Goal: Task Accomplishment & Management: Manage account settings

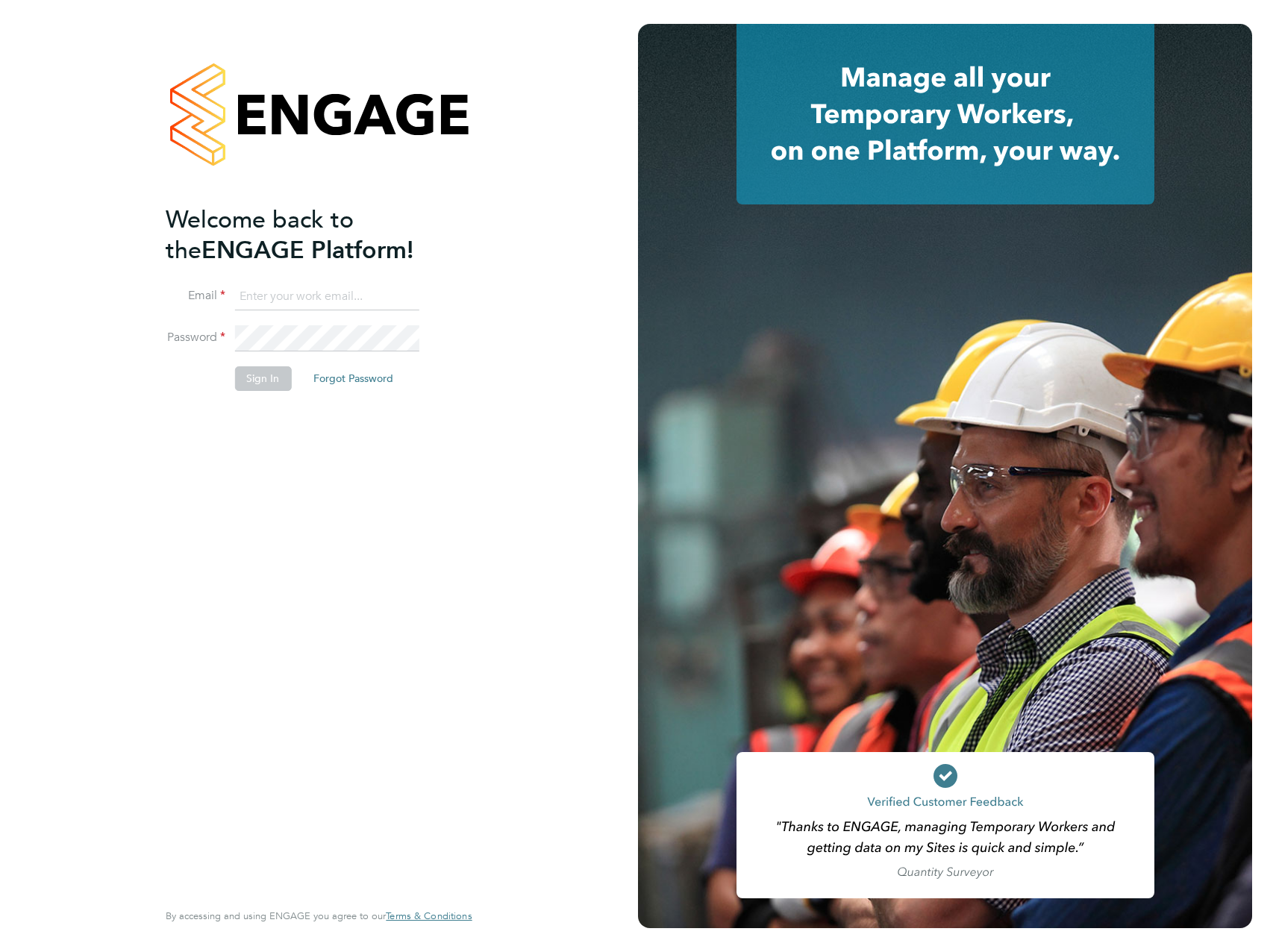
type input "[PERSON_NAME][EMAIL_ADDRESS][DOMAIN_NAME]"
click at [257, 381] on button "Sign In" at bounding box center [262, 379] width 57 height 24
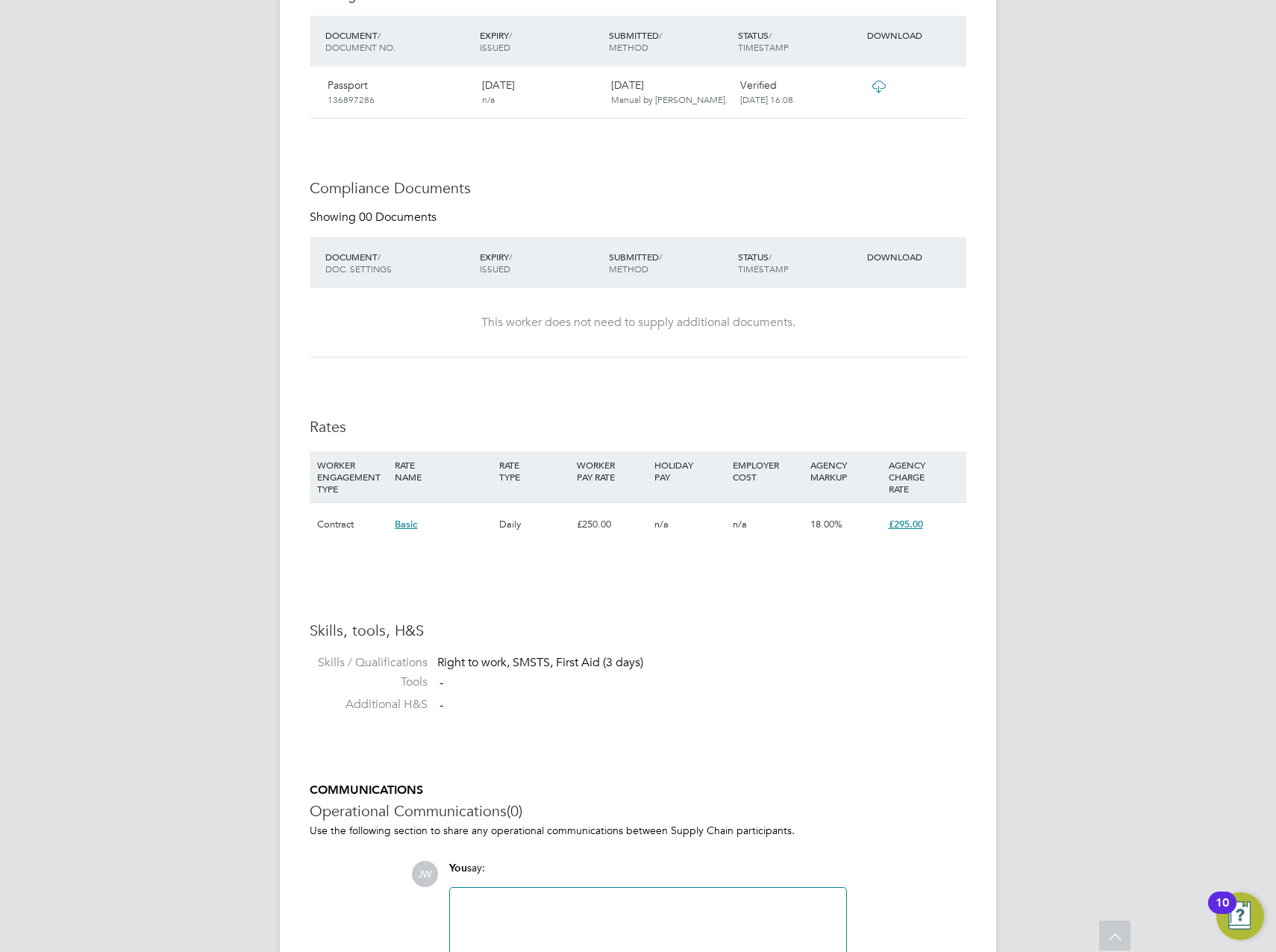
scroll to position [1659, 0]
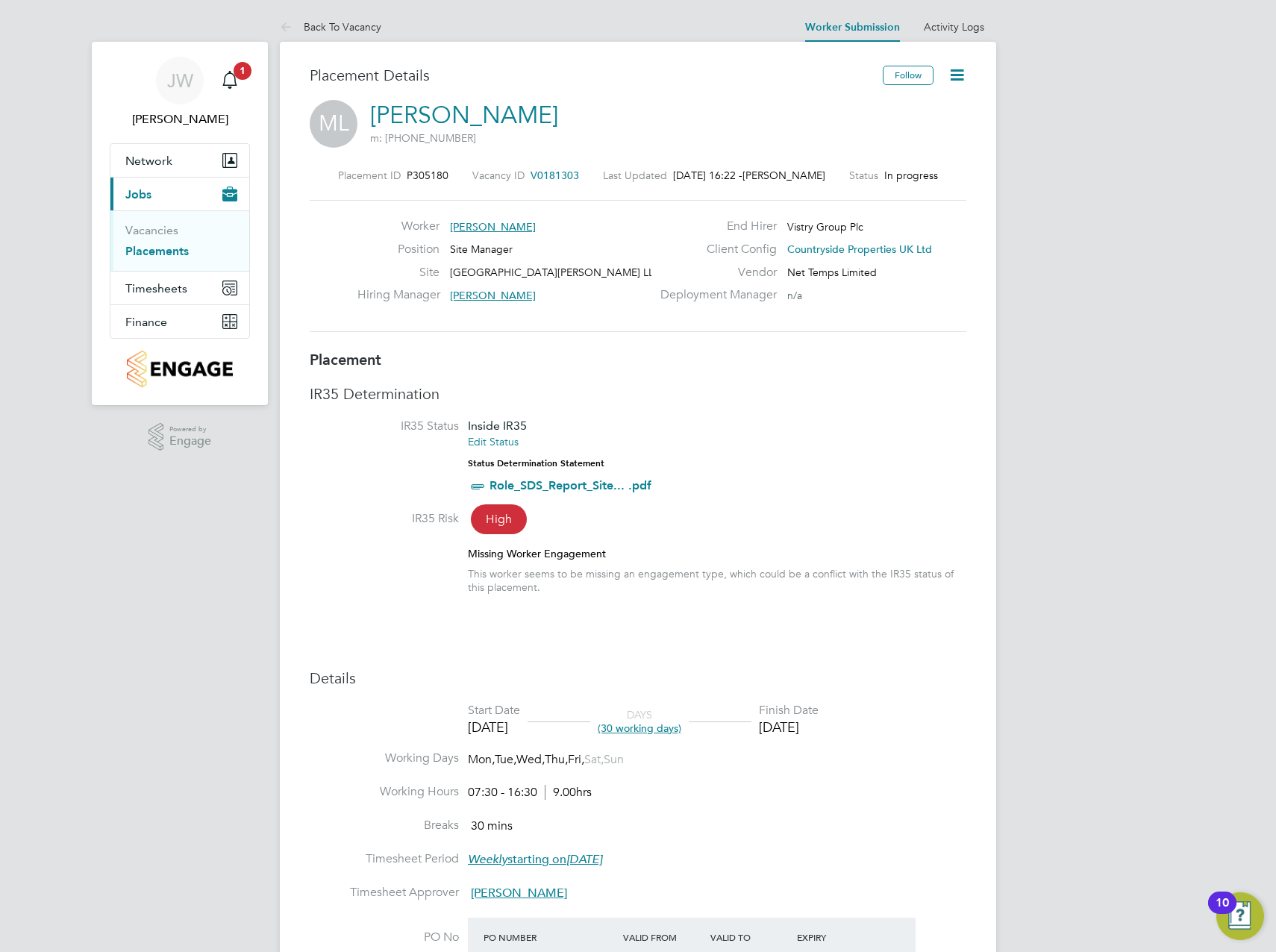
click at [961, 82] on icon at bounding box center [957, 74] width 19 height 19
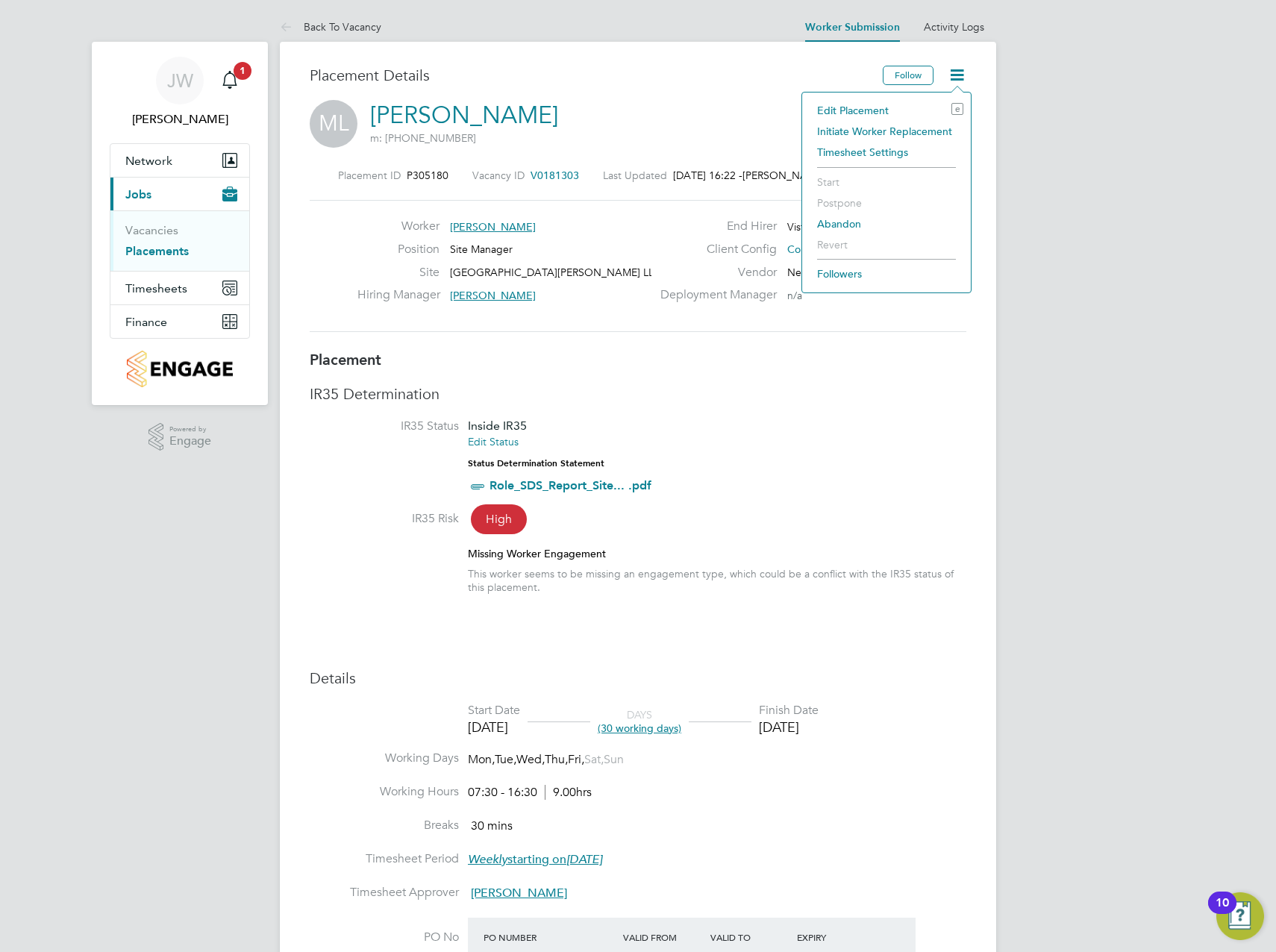
click at [892, 107] on li "Edit Placement e" at bounding box center [887, 111] width 153 height 21
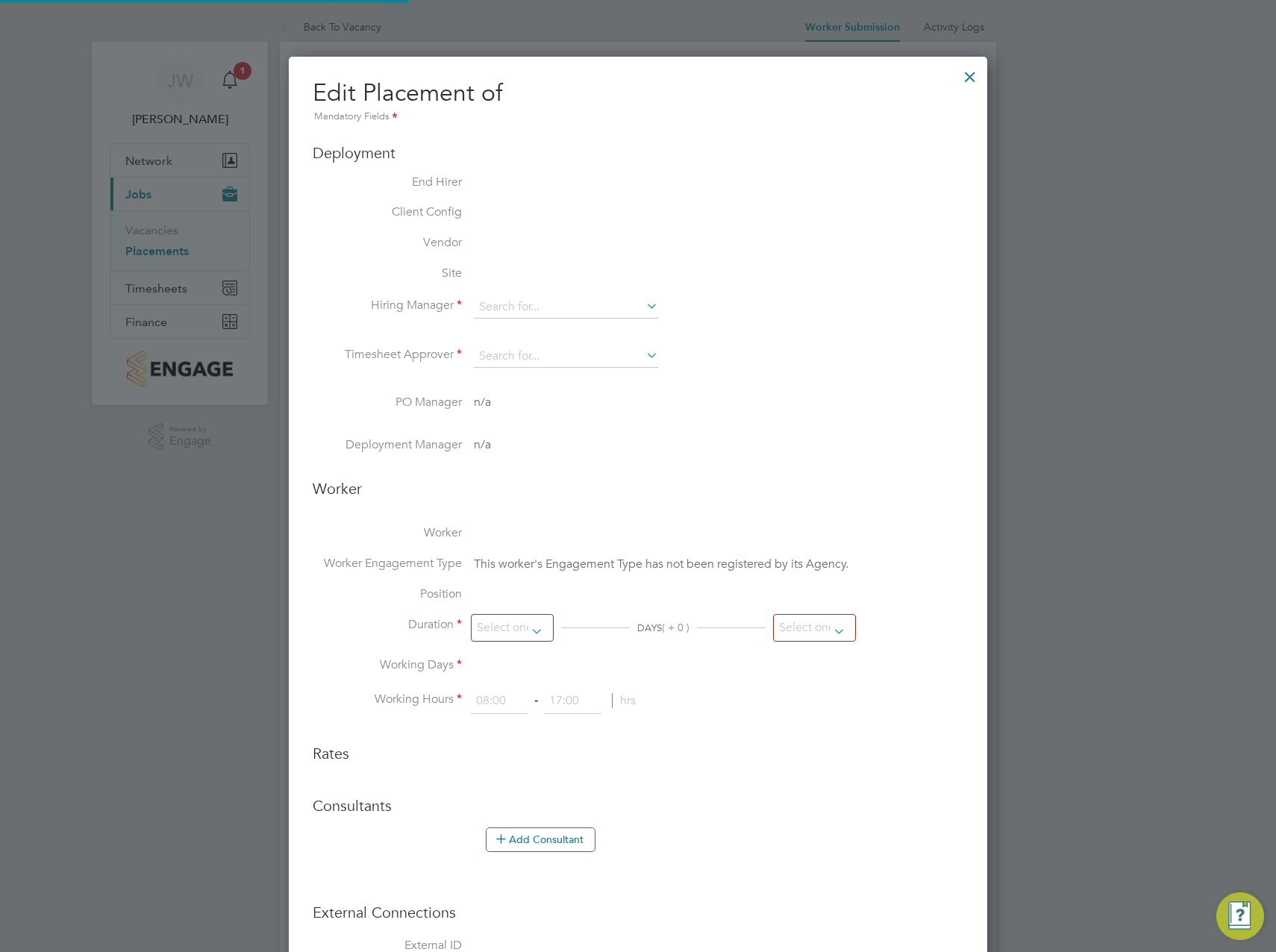
type input "[PERSON_NAME]"
type input "[DATE]"
type input "07:30"
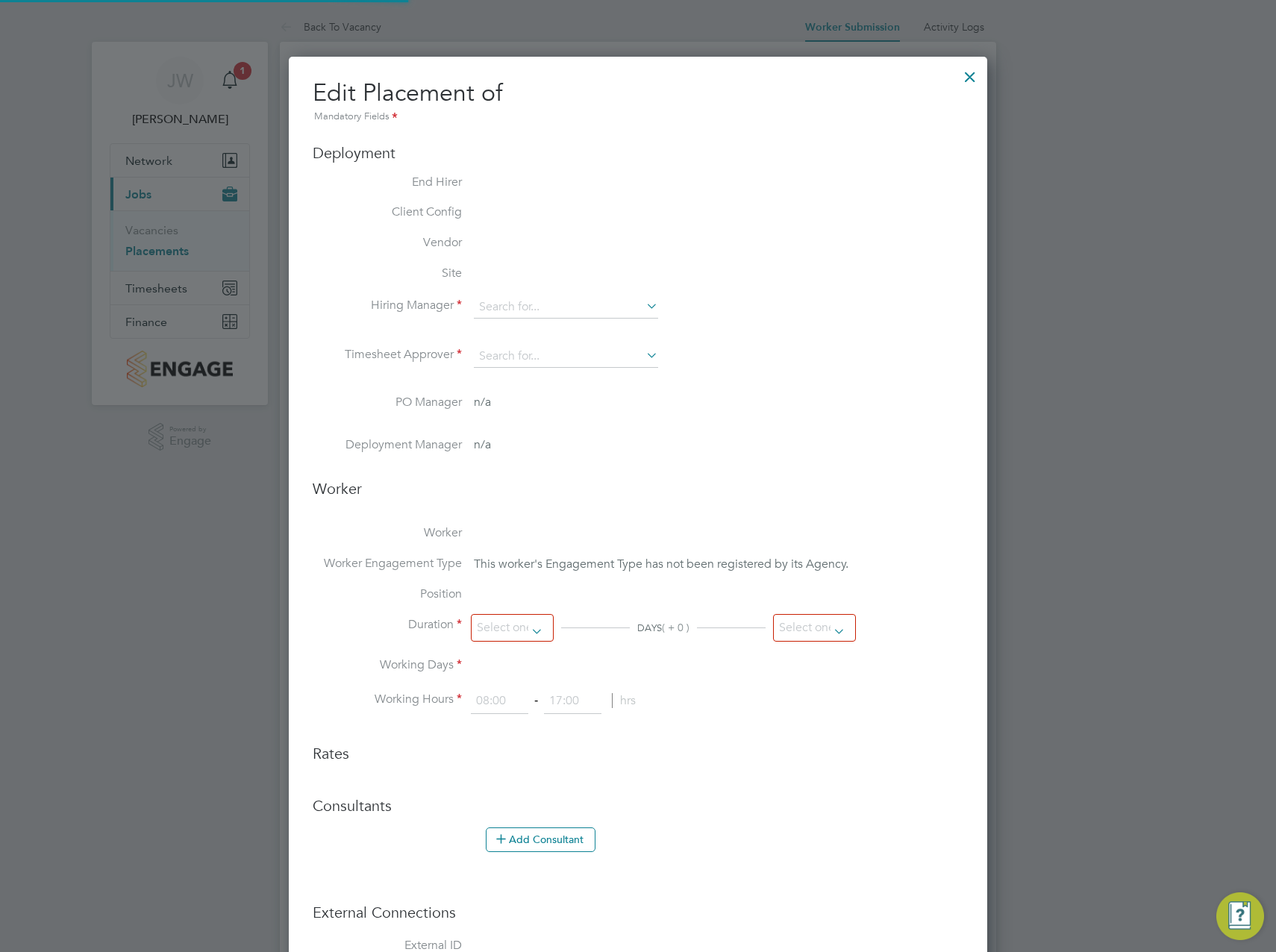
type input "16:30"
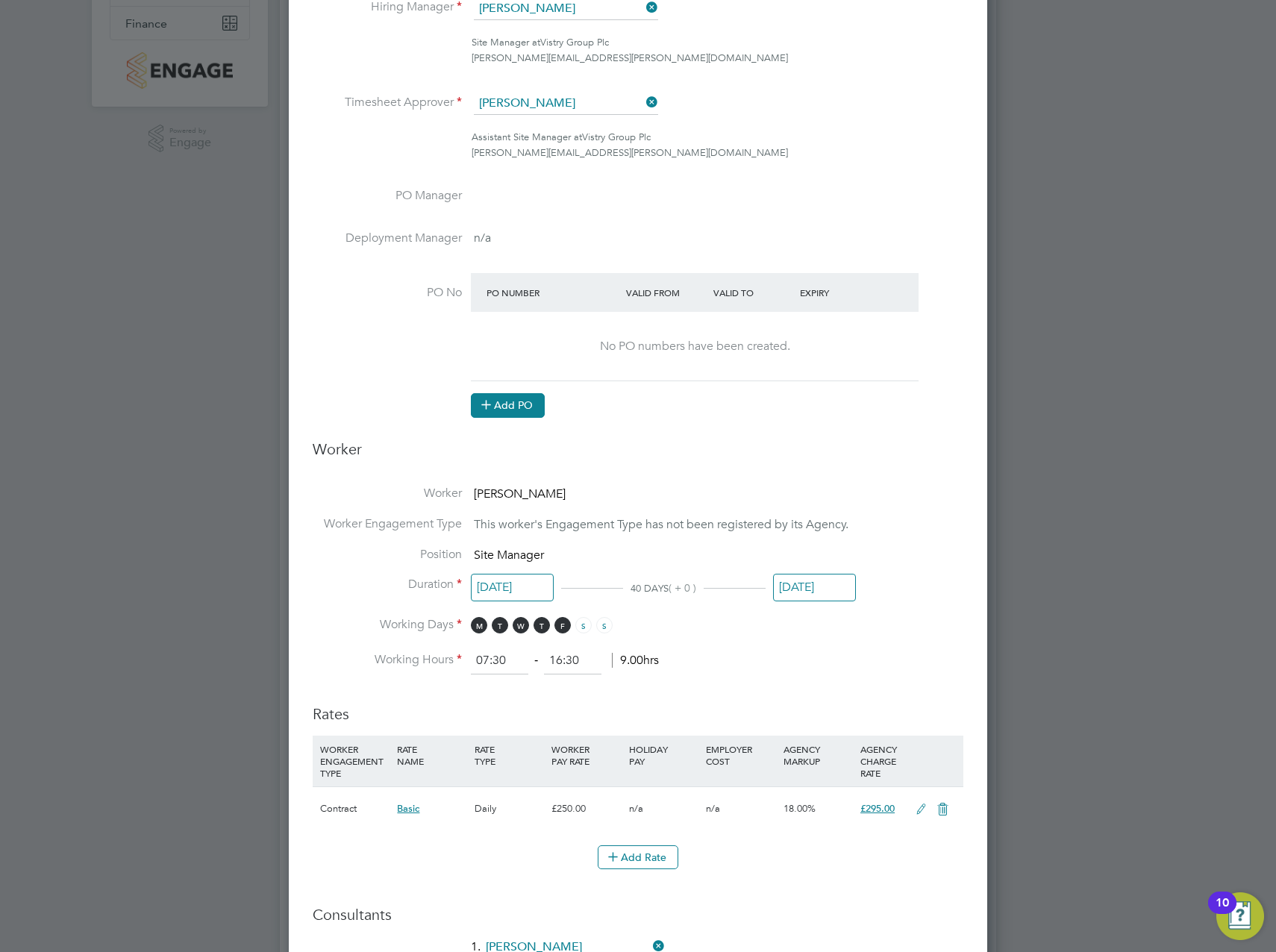
click at [541, 407] on button "Add PO" at bounding box center [507, 405] width 73 height 24
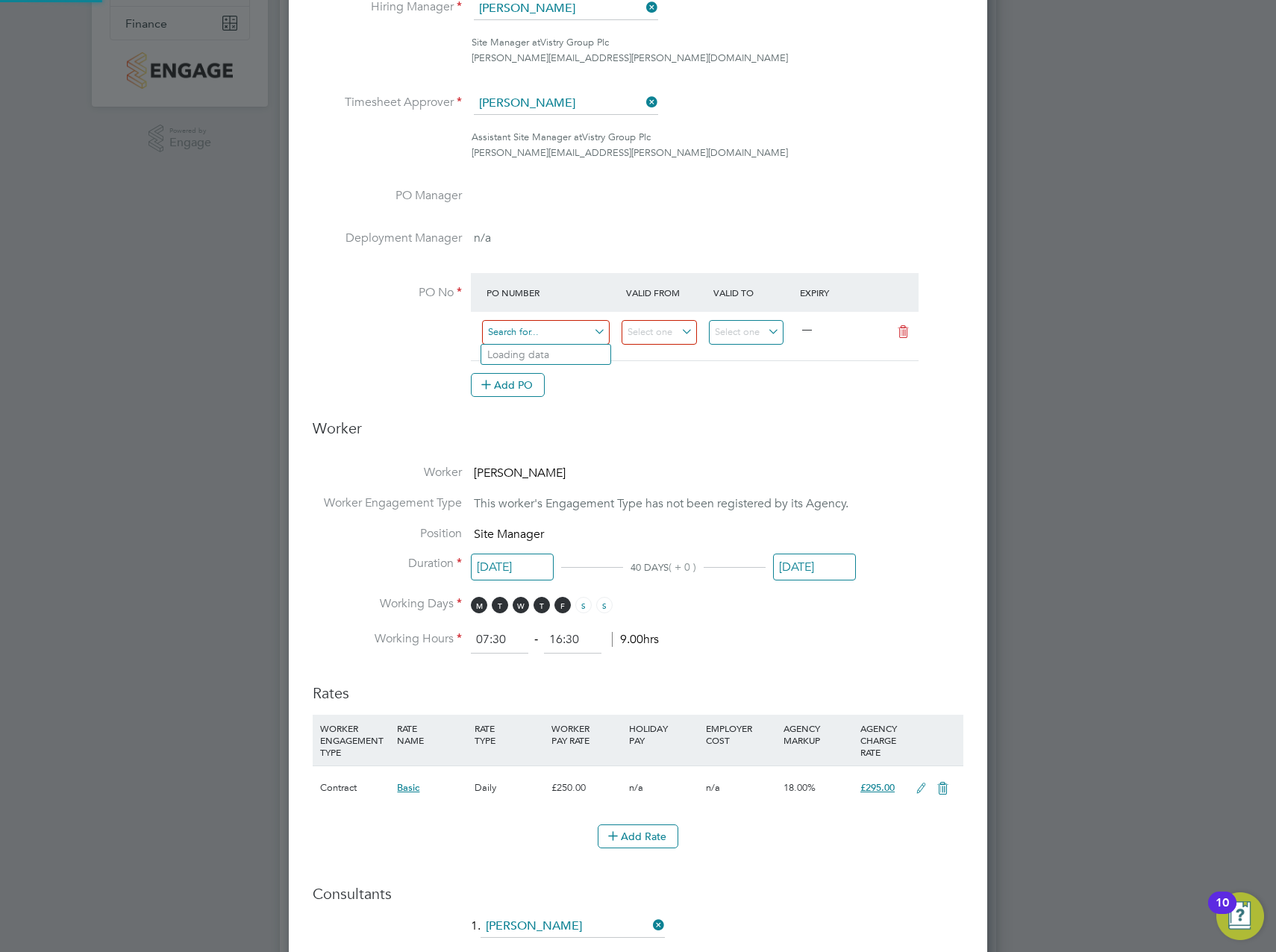
click at [528, 338] on input at bounding box center [546, 332] width 128 height 24
type input "[DATE]"
click at [703, 362] on at-purchase-order-table "PO Number Valid From Valid To Expiry [DATE] — Add PO" at bounding box center [695, 334] width 448 height 124
click at [684, 339] on input at bounding box center [659, 332] width 75 height 24
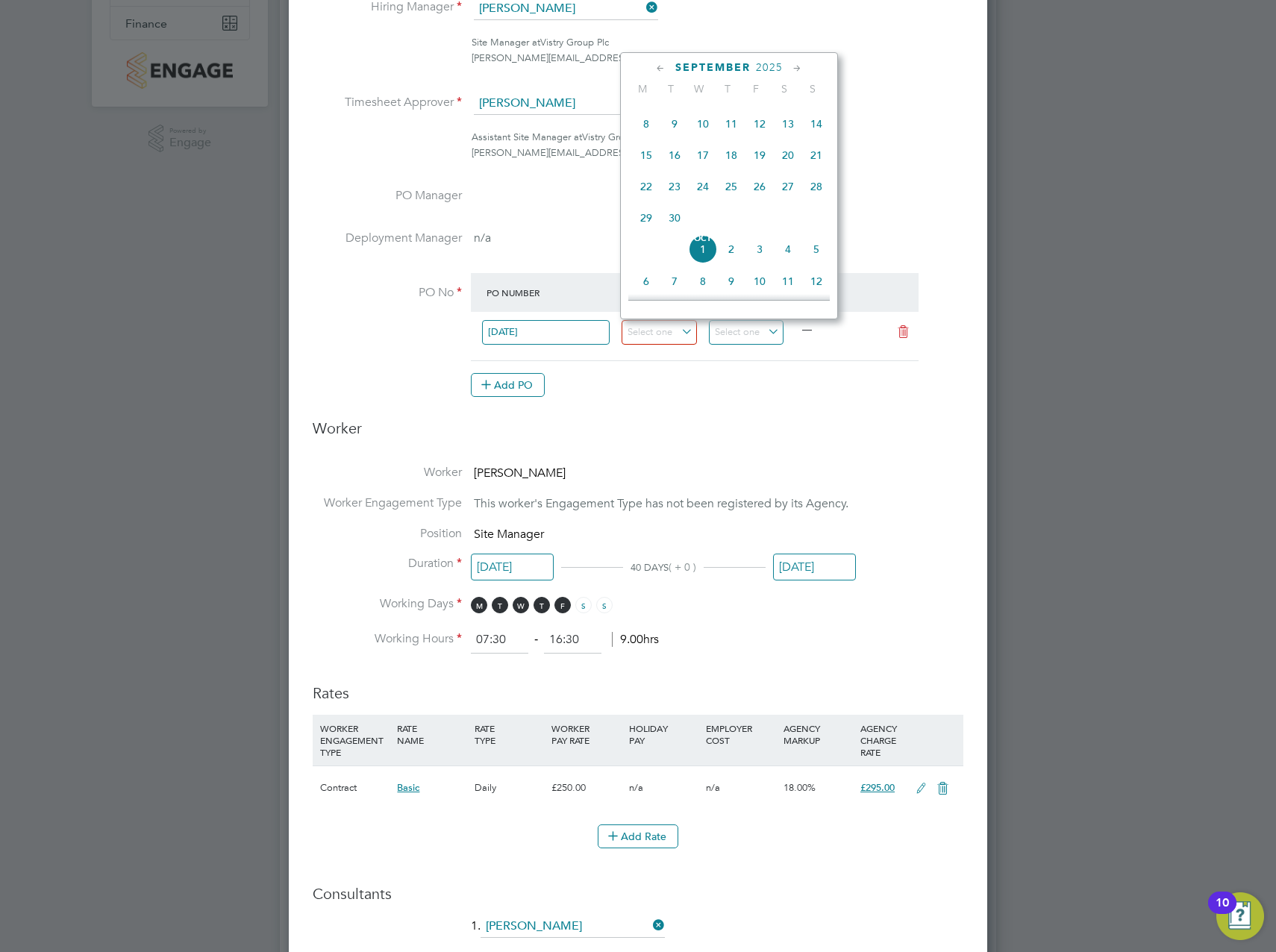
click at [644, 194] on span "22" at bounding box center [646, 186] width 28 height 28
type input "[DATE]"
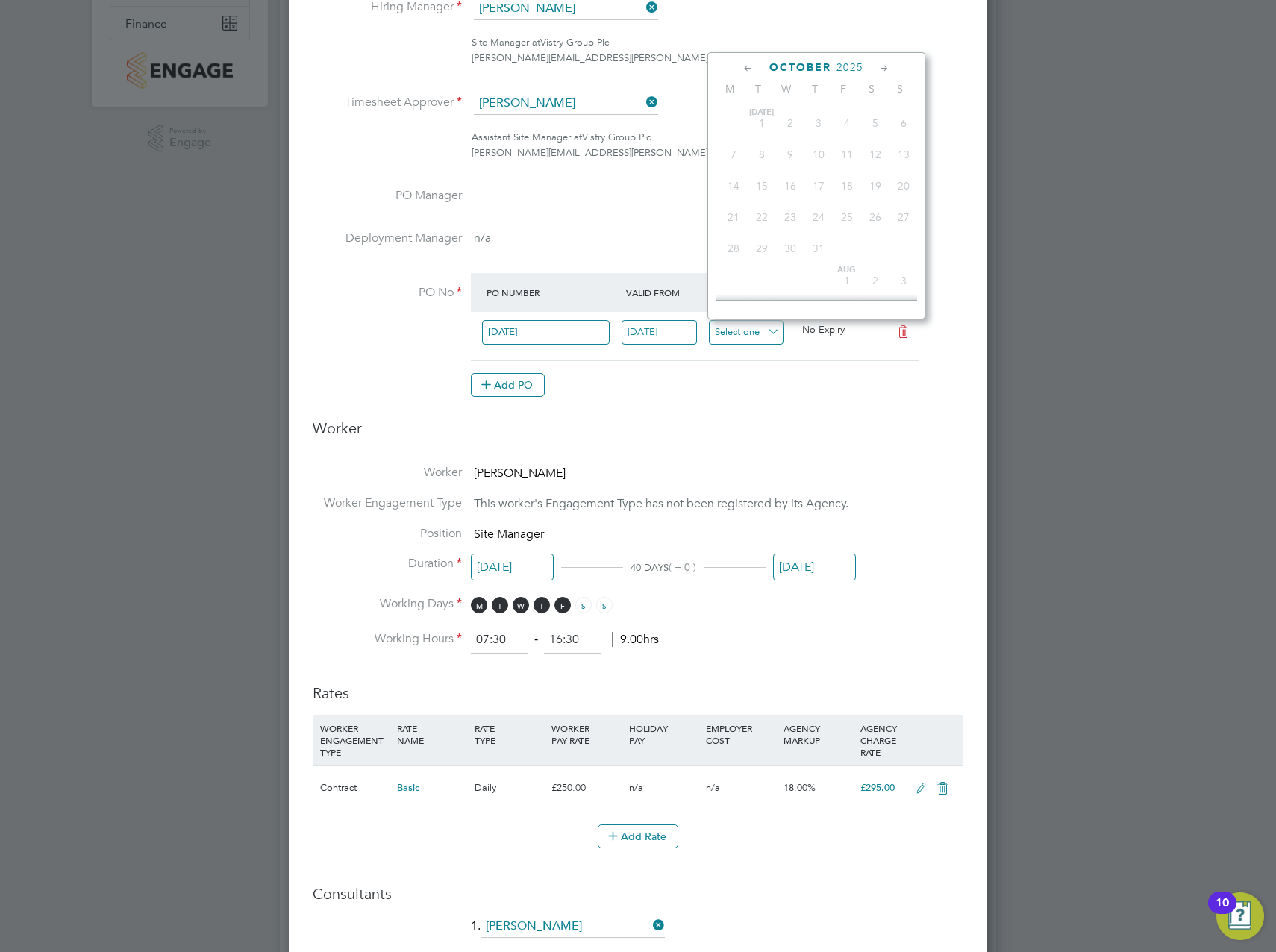
click at [753, 323] on input at bounding box center [746, 332] width 75 height 24
click at [846, 241] on span "31" at bounding box center [846, 225] width 28 height 28
type input "[DATE]"
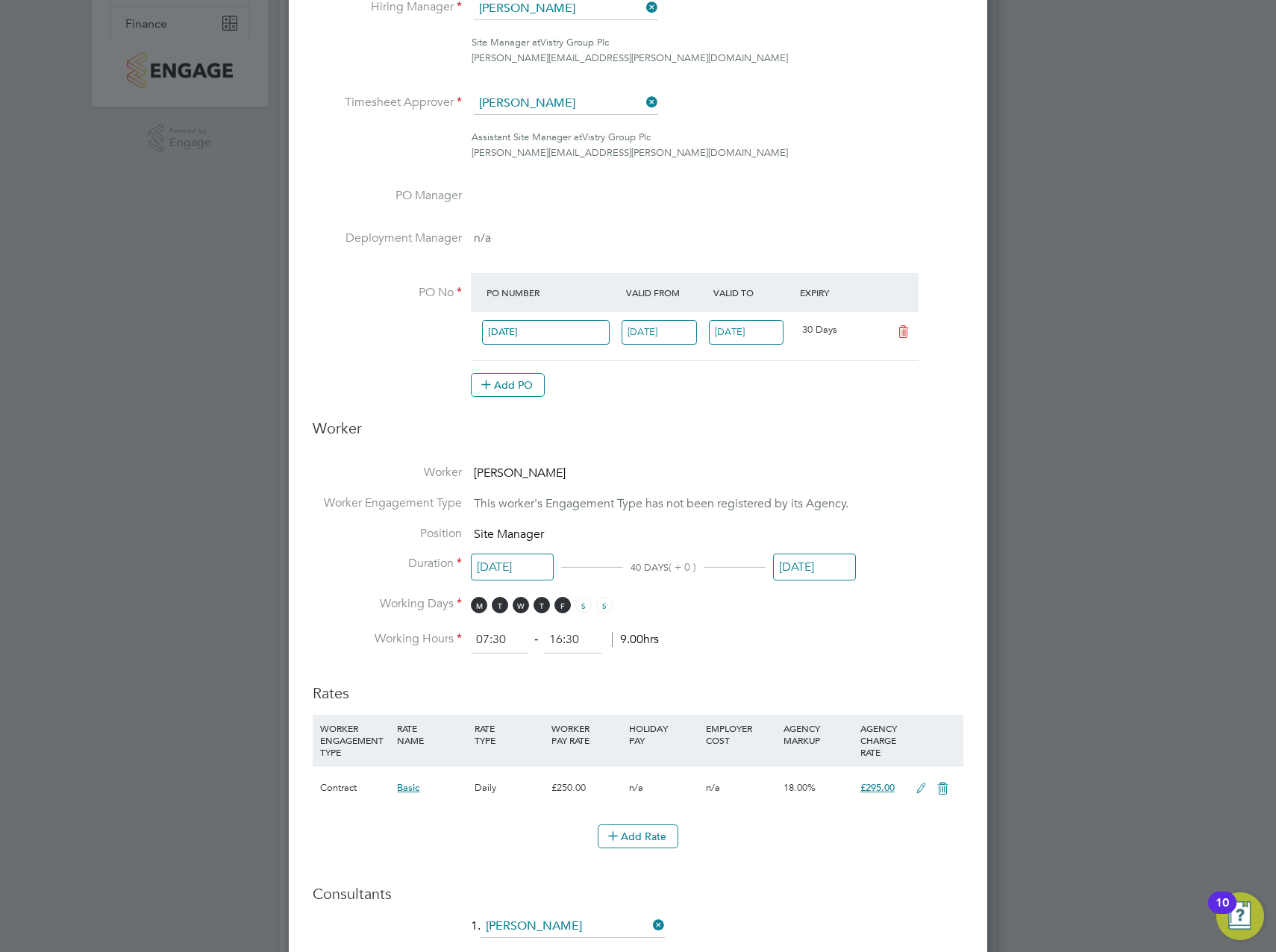
click at [809, 442] on h3 "Worker" at bounding box center [638, 434] width 651 height 31
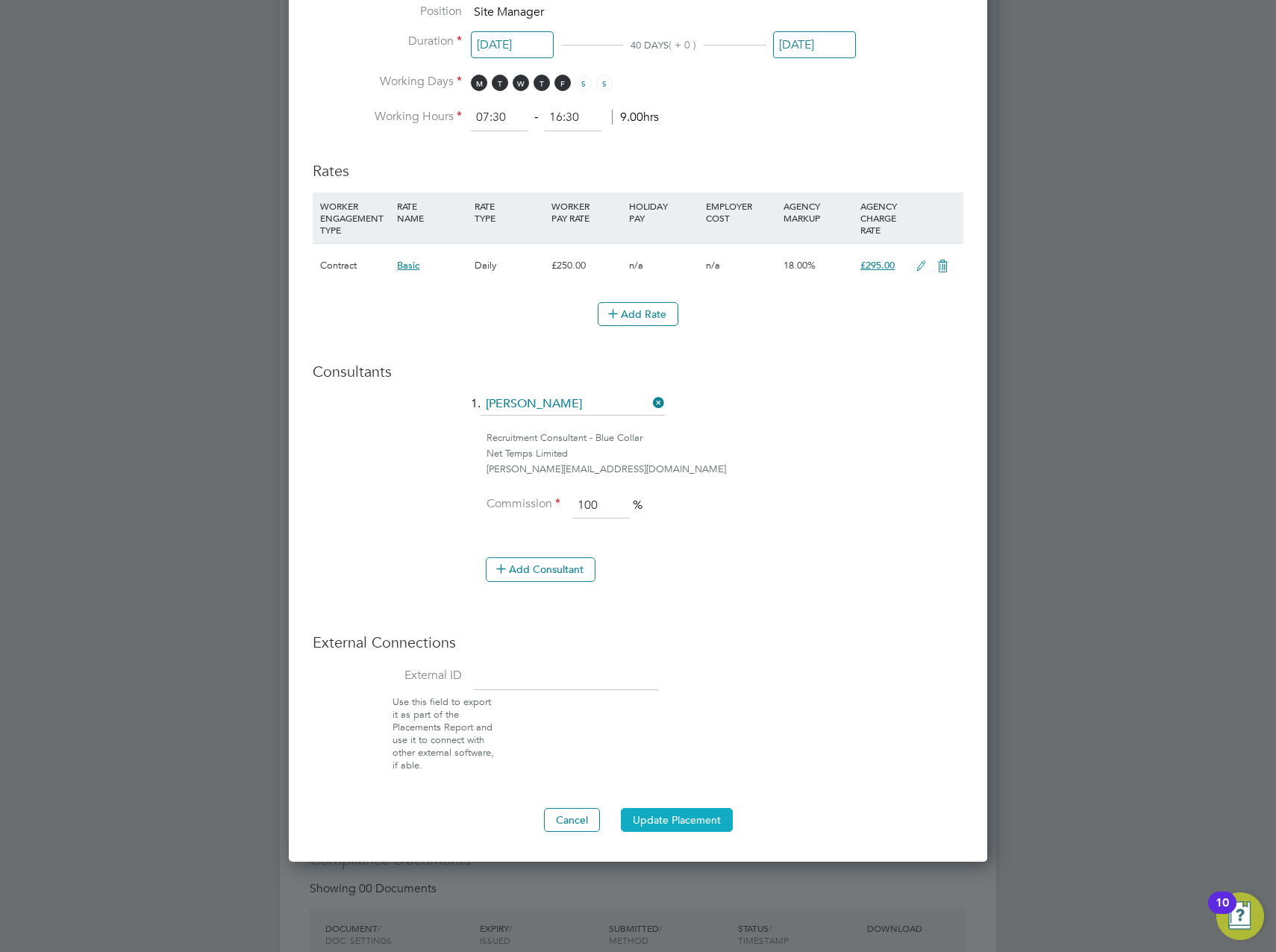
click at [686, 814] on button "Update Placement" at bounding box center [677, 820] width 112 height 24
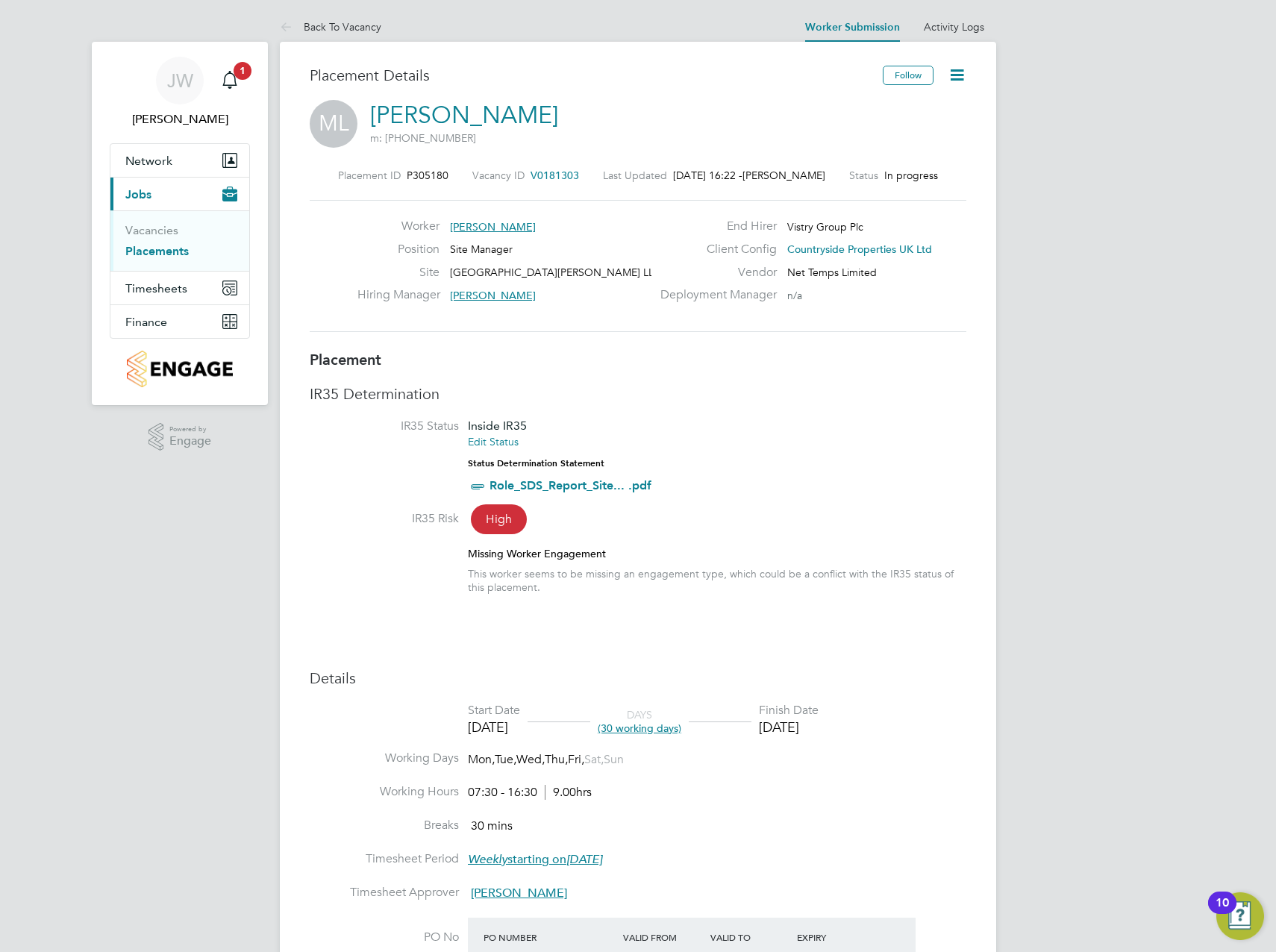
click at [745, 625] on div "Placement Saved Your placement has been updated. Cancel Okay" at bounding box center [638, 476] width 1276 height 952
click at [157, 326] on span "Finance" at bounding box center [146, 322] width 42 height 15
click at [151, 236] on button "Timesheets" at bounding box center [180, 228] width 139 height 33
click at [156, 264] on link "Timesheets" at bounding box center [156, 264] width 62 height 15
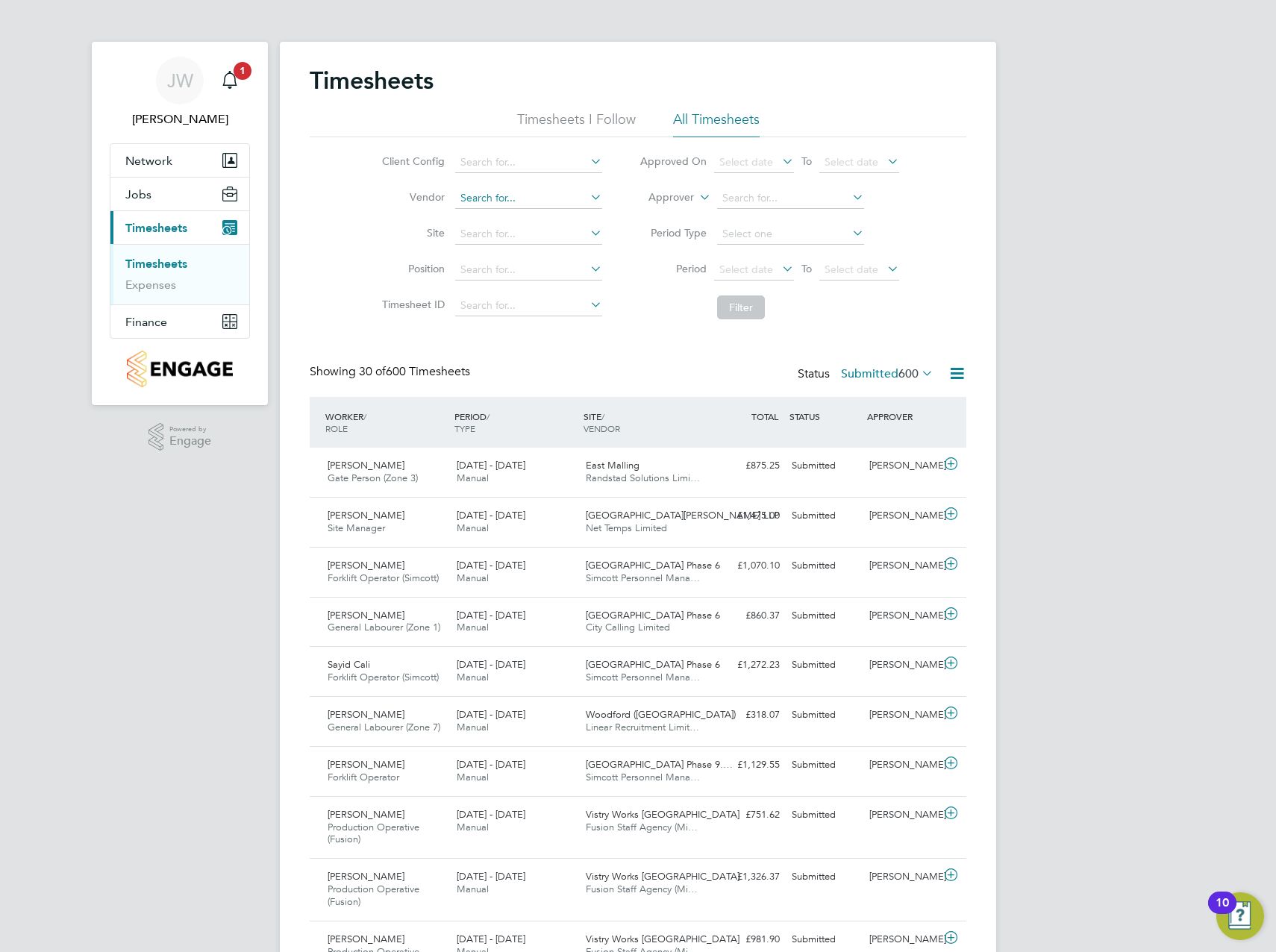
click at [475, 199] on input at bounding box center [529, 199] width 147 height 21
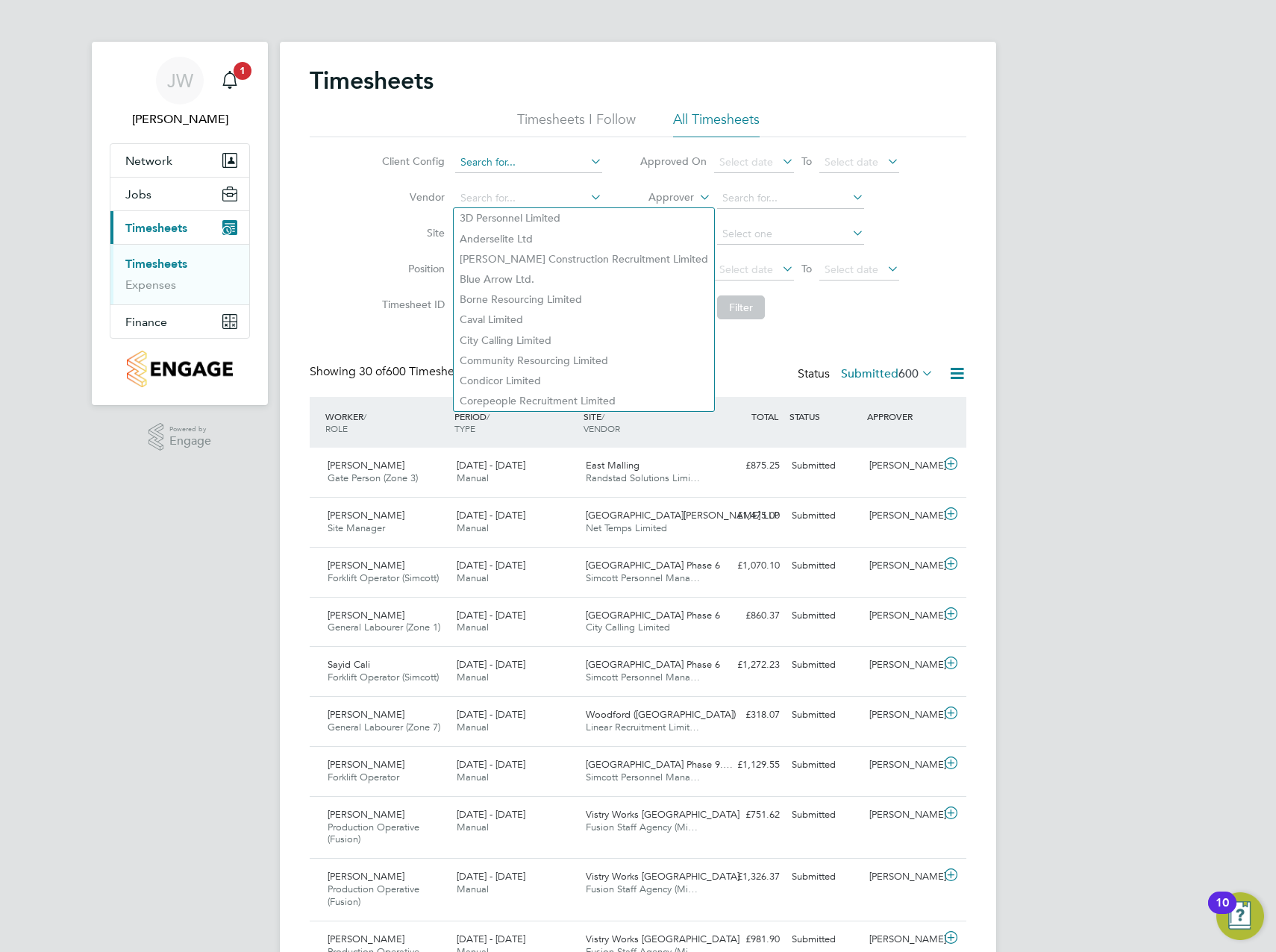
click at [464, 167] on input at bounding box center [529, 163] width 147 height 21
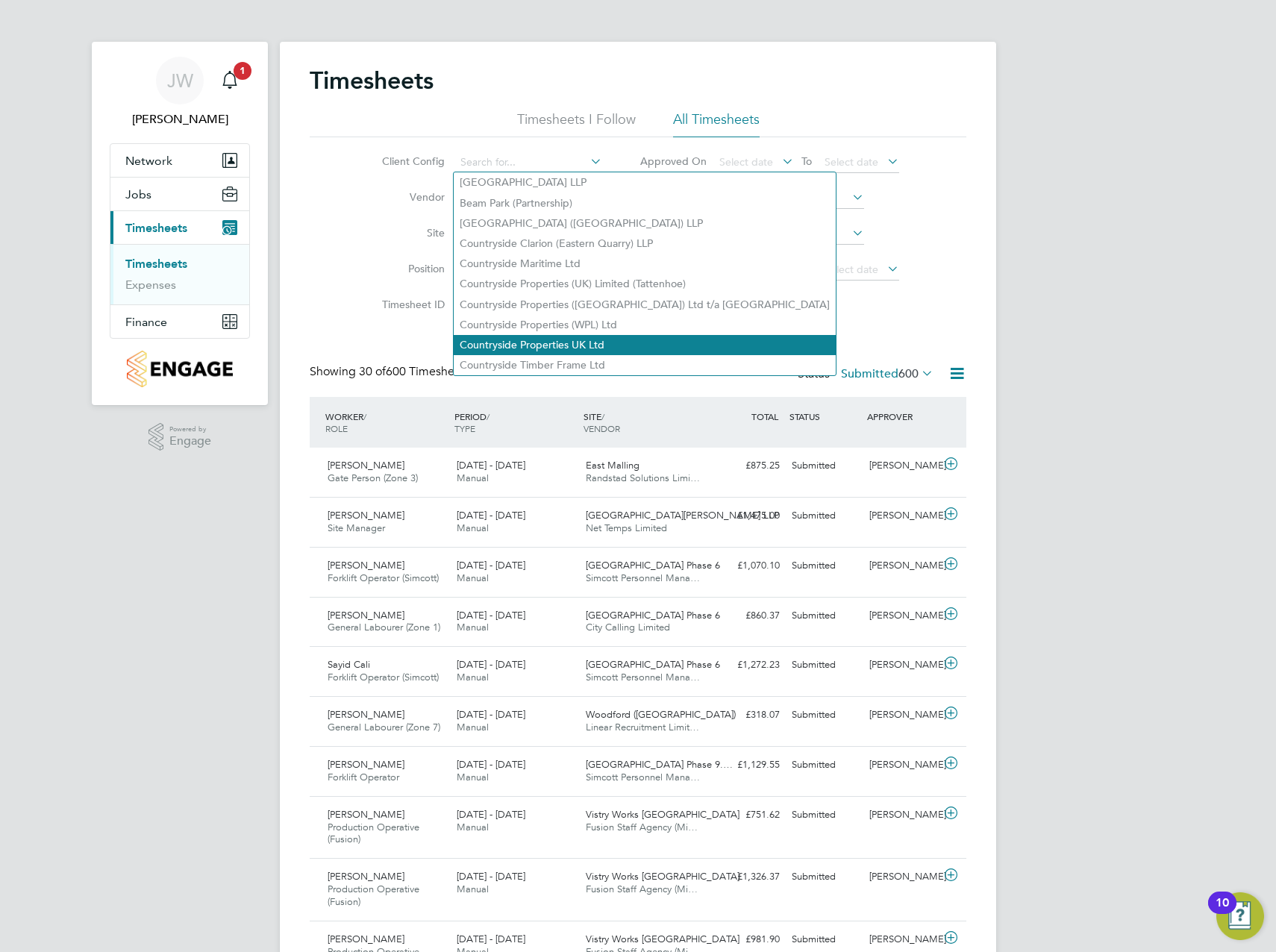
click at [531, 341] on li "Countryside Properties UK Ltd" at bounding box center [644, 345] width 382 height 20
type input "Countryside Properties UK Ltd"
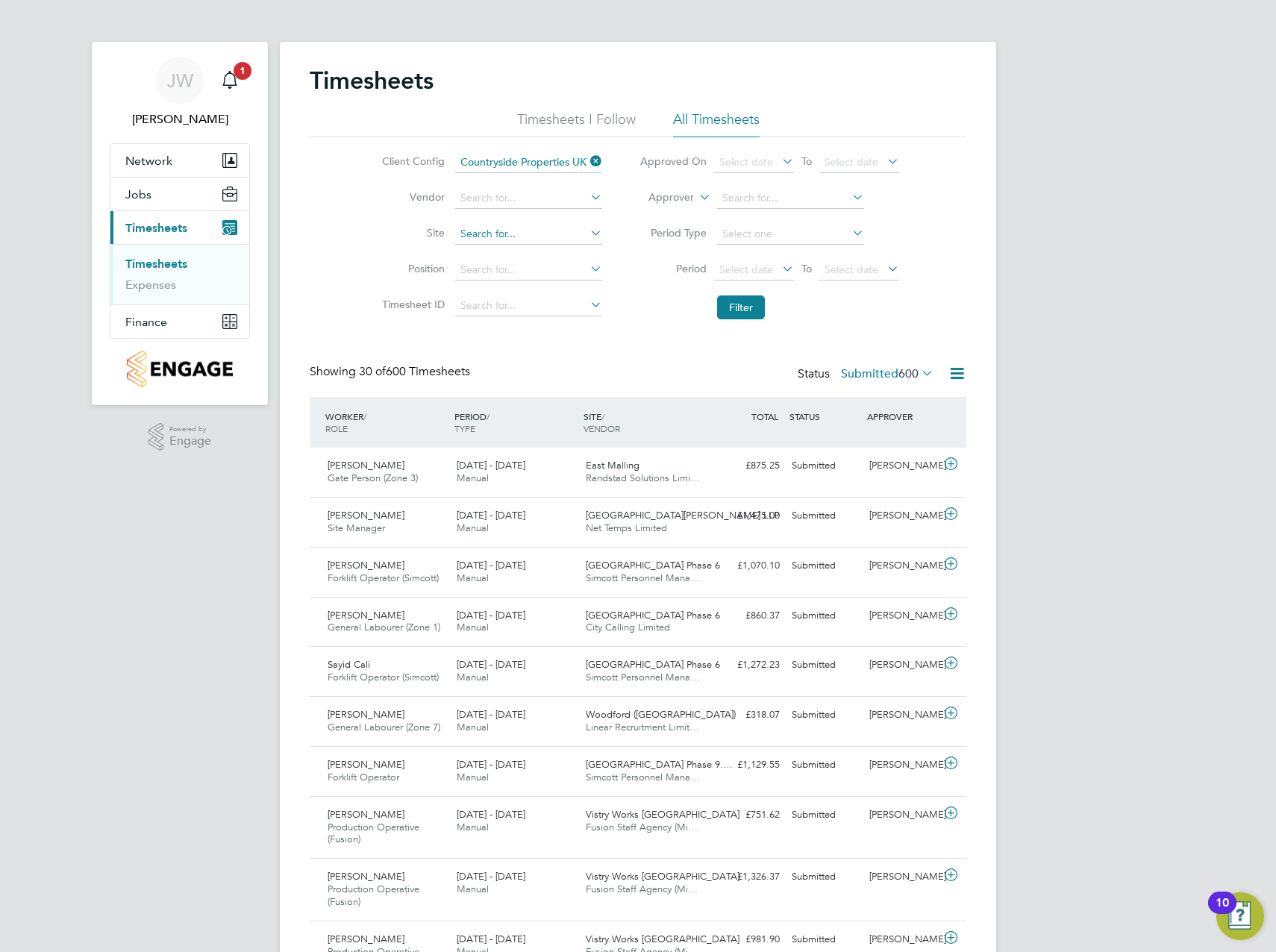
click at [472, 229] on input at bounding box center [529, 234] width 147 height 21
click at [505, 265] on li "[GEOGRAPHIC_DATA][PERSON_NAME] LLP" at bounding box center [536, 275] width 165 height 20
type input "[GEOGRAPHIC_DATA][PERSON_NAME] LLP"
click at [731, 307] on button "Filter" at bounding box center [741, 308] width 48 height 24
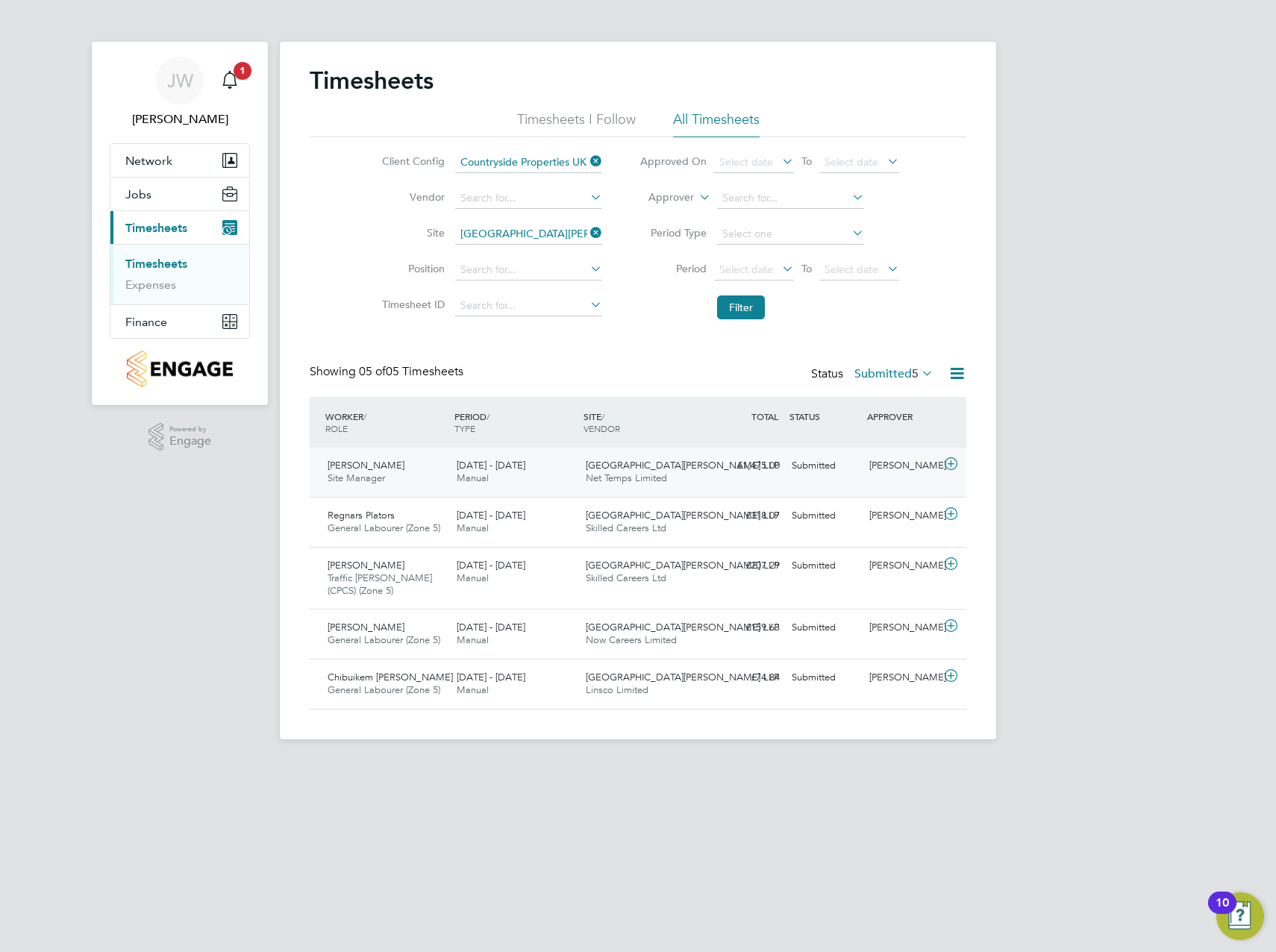
click at [945, 460] on icon at bounding box center [951, 463] width 19 height 12
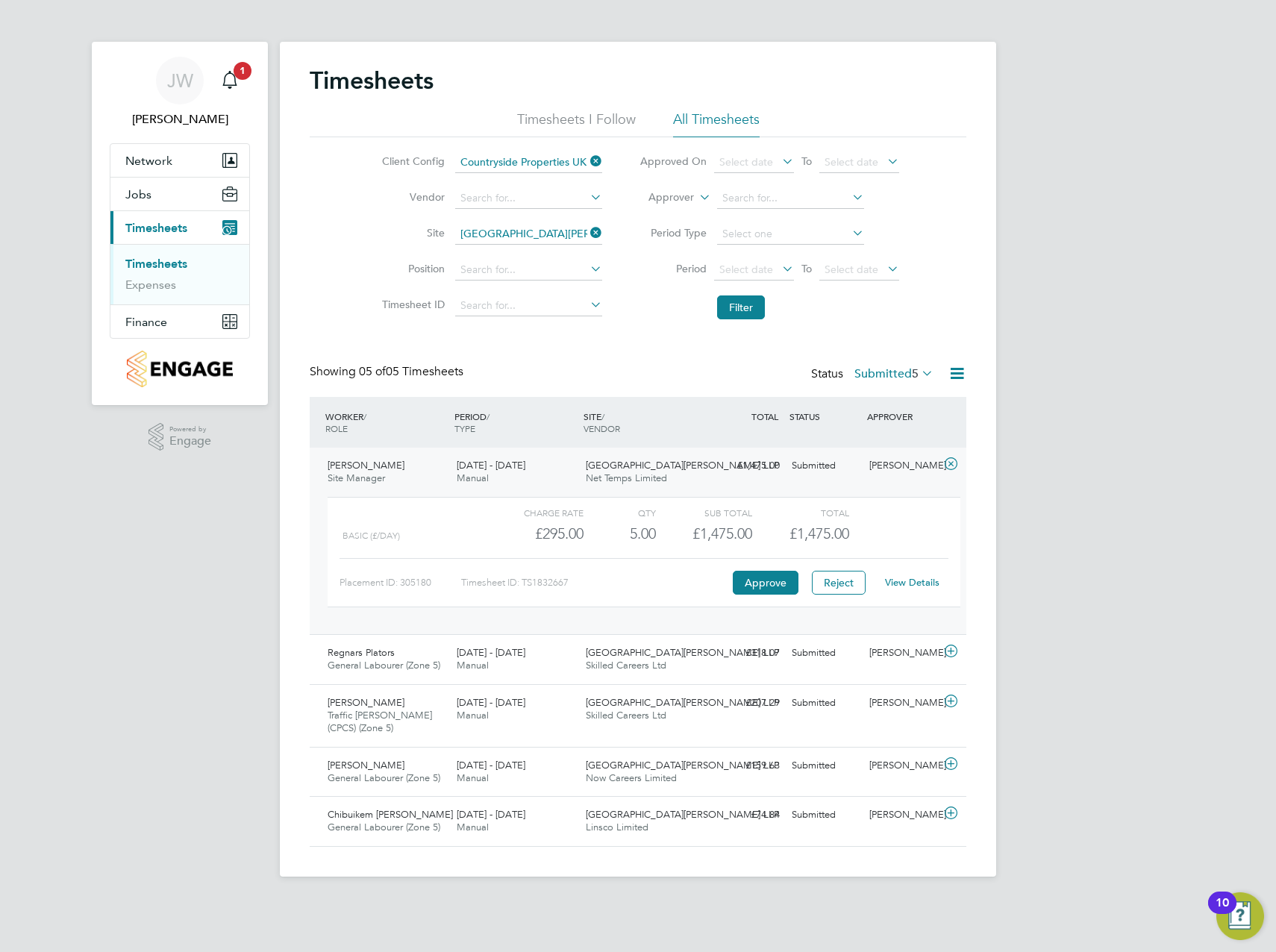
click at [948, 463] on icon at bounding box center [951, 463] width 19 height 12
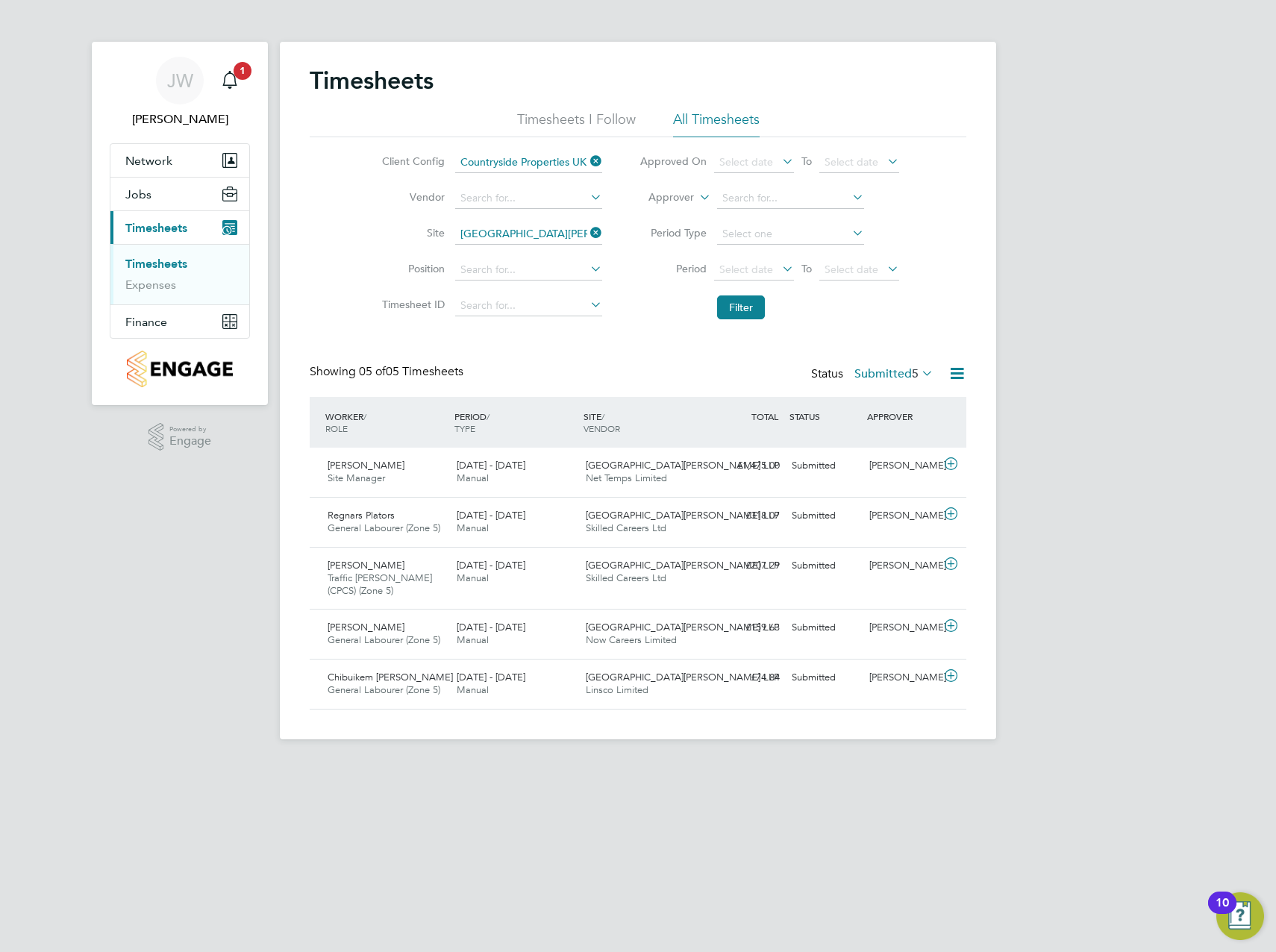
click at [349, 264] on div "Client Config Countryside Properties UK Ltd Vendor Site [GEOGRAPHIC_DATA][PERSO…" at bounding box center [638, 232] width 657 height 190
